Goal: Task Accomplishment & Management: Manage account settings

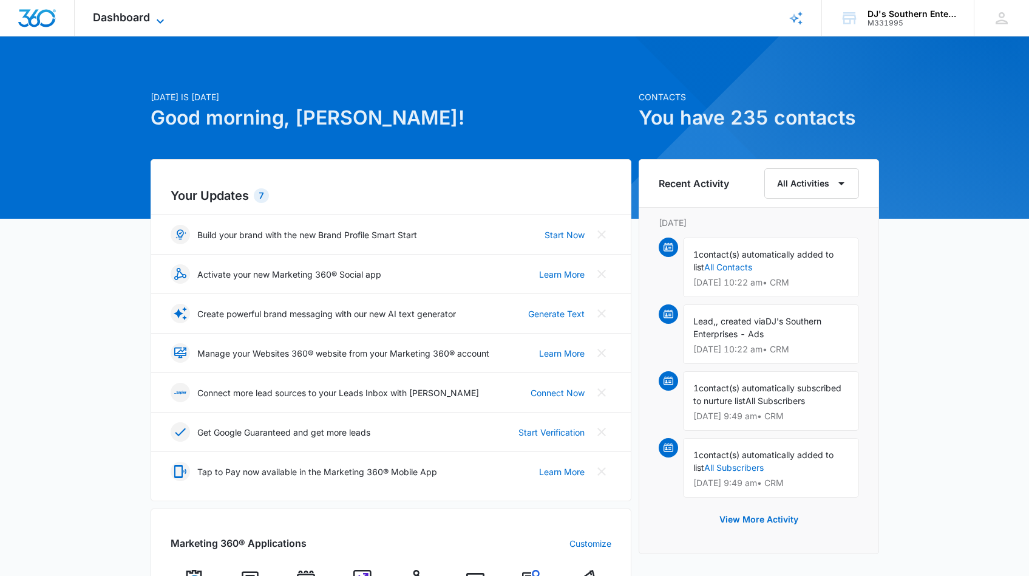
click at [161, 19] on icon at bounding box center [160, 21] width 15 height 15
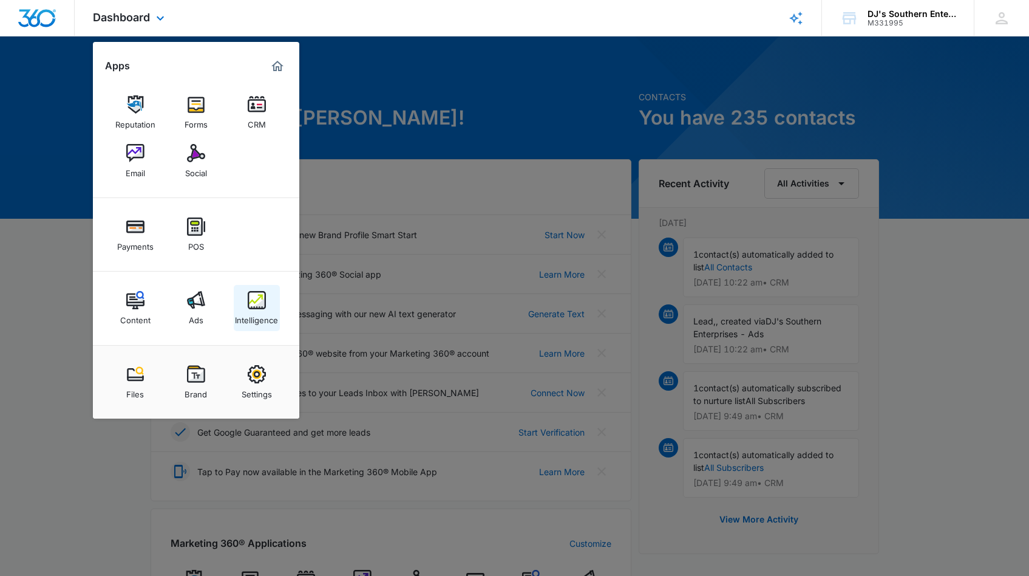
click at [250, 306] on img at bounding box center [257, 300] width 18 height 18
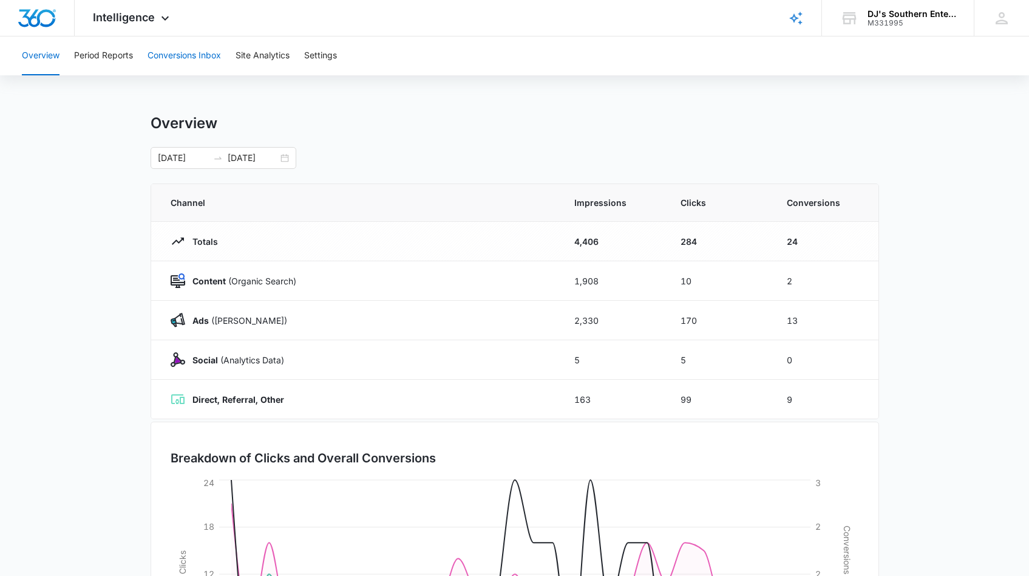
click at [187, 54] on button "Conversions Inbox" at bounding box center [184, 55] width 73 height 39
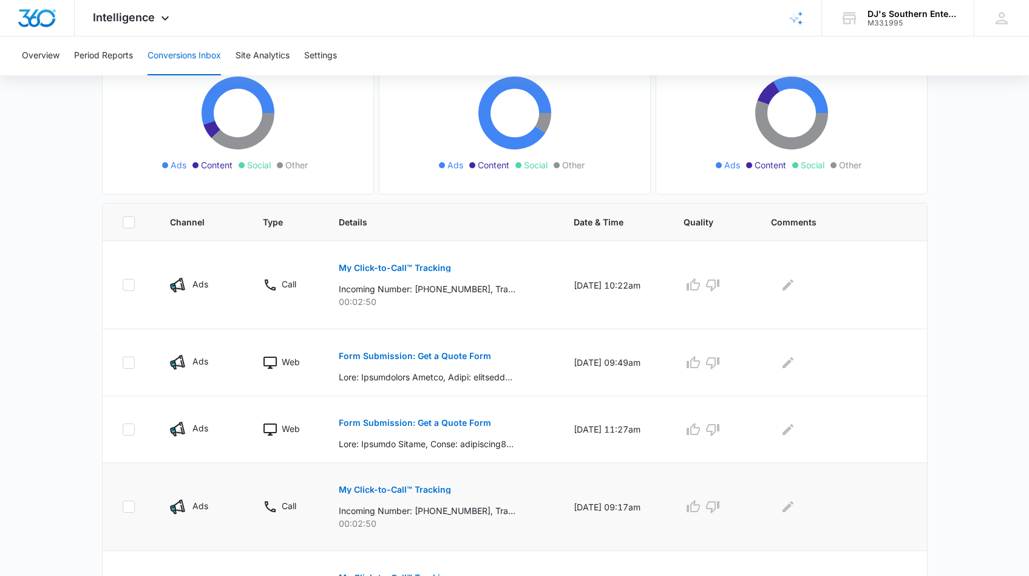
scroll to position [144, 0]
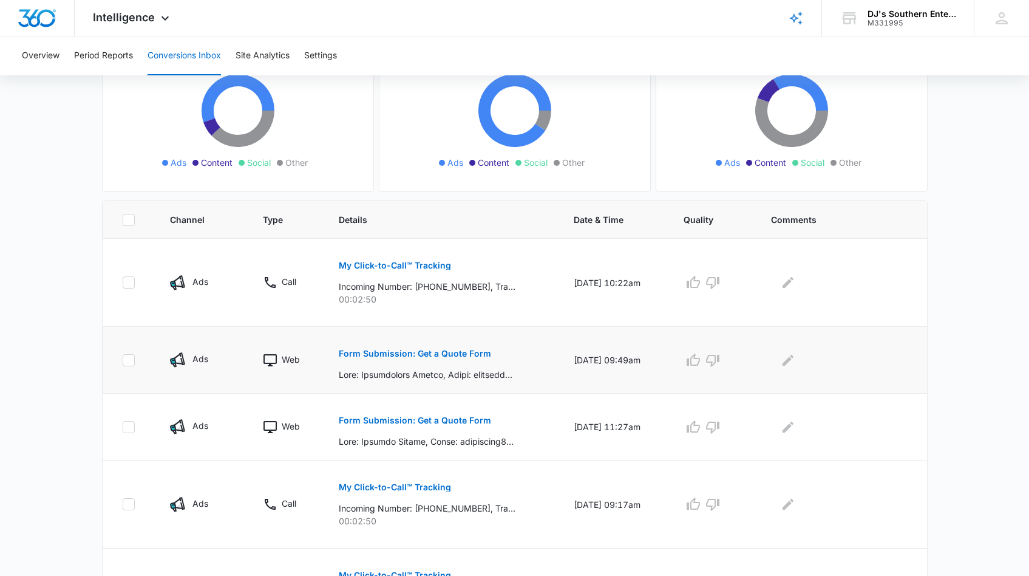
click at [383, 353] on p "Form Submission: Get a Quote Form" at bounding box center [415, 353] width 152 height 9
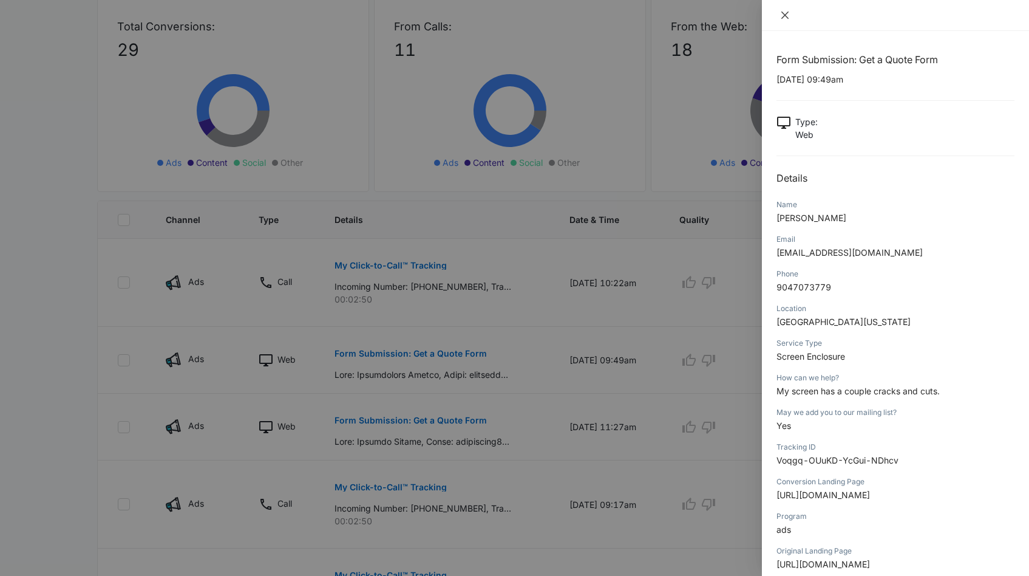
click at [785, 17] on icon "close" at bounding box center [785, 15] width 7 height 7
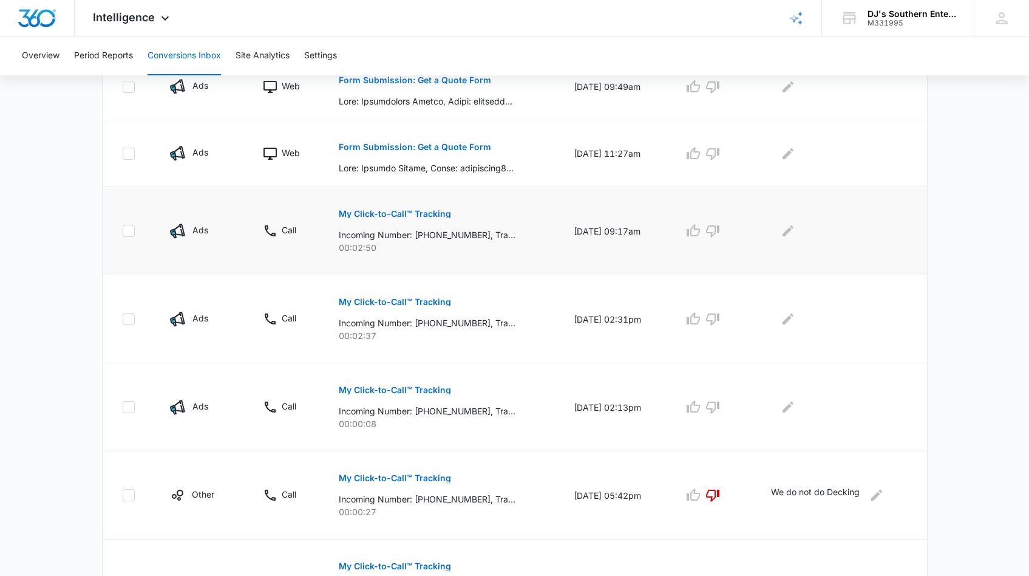
scroll to position [415, 0]
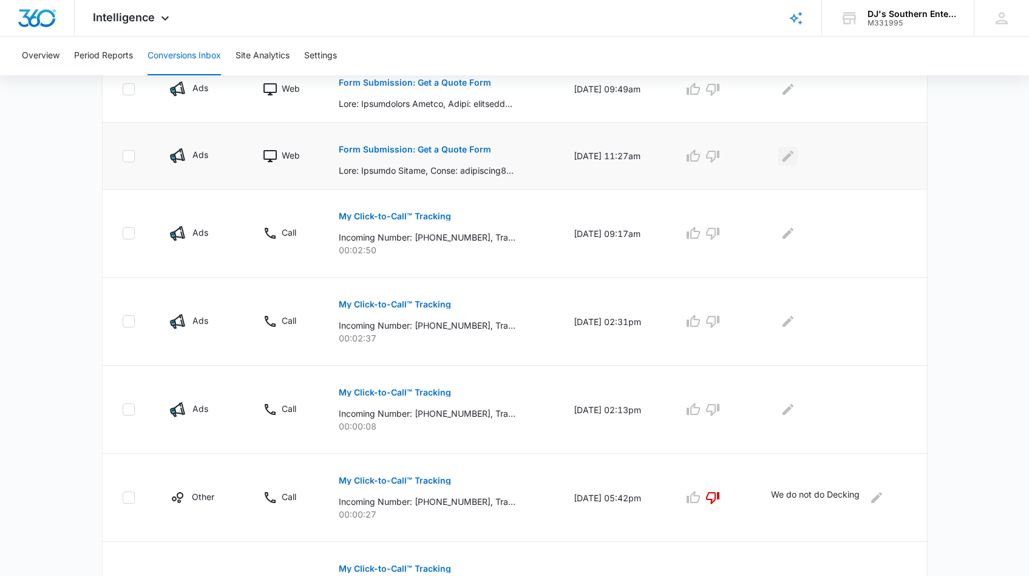
click at [794, 156] on icon "Edit Comments" at bounding box center [788, 155] width 11 height 11
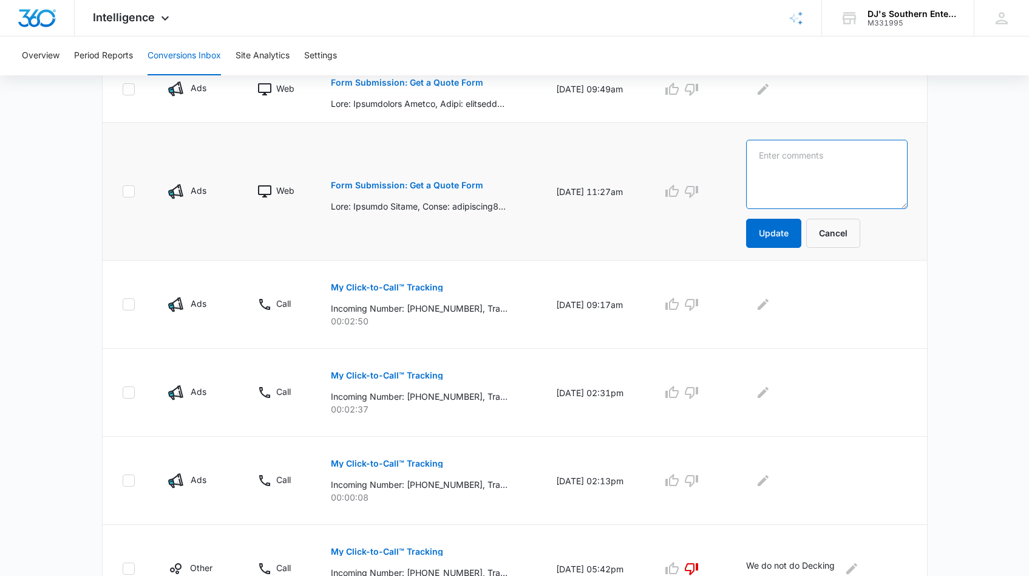
click at [793, 155] on textarea at bounding box center [826, 174] width 161 height 69
type textarea "Sent estimate"
click at [788, 239] on button "Update" at bounding box center [773, 233] width 55 height 29
click at [782, 232] on button "Update" at bounding box center [773, 233] width 55 height 29
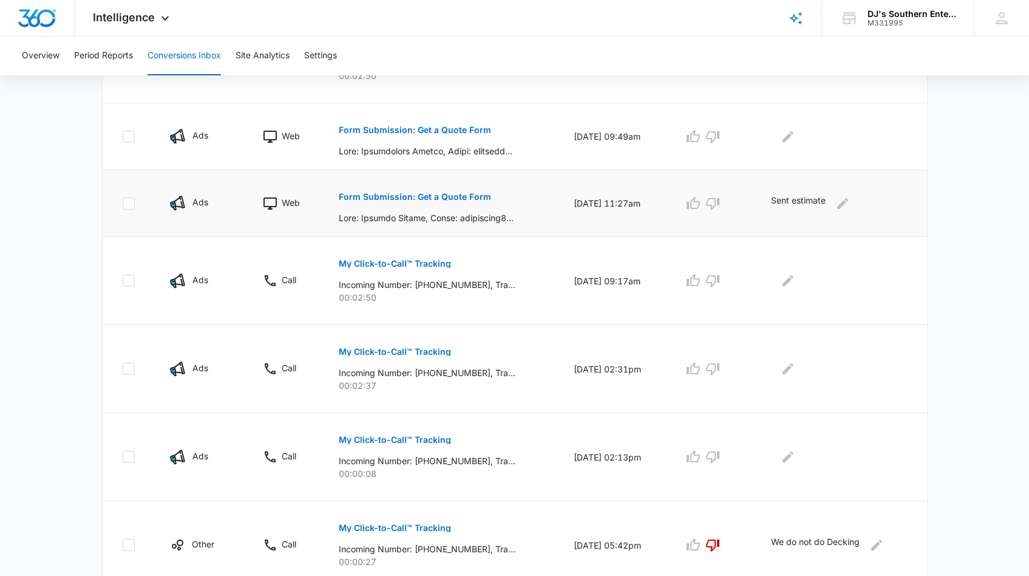
scroll to position [0, 0]
